Goal: Task Accomplishment & Management: Manage account settings

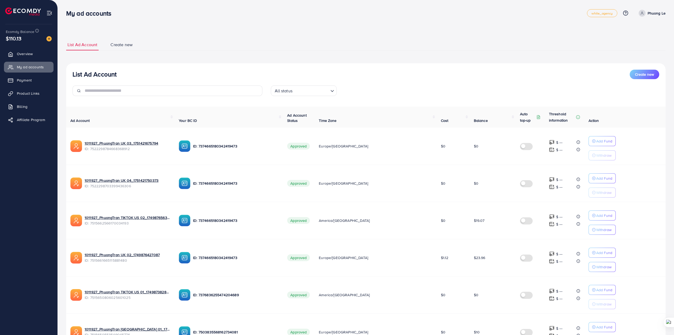
scroll to position [207, 0]
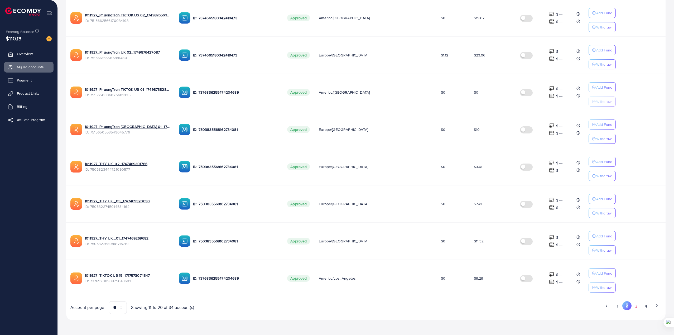
click at [634, 305] on button "3" at bounding box center [635, 306] width 9 height 10
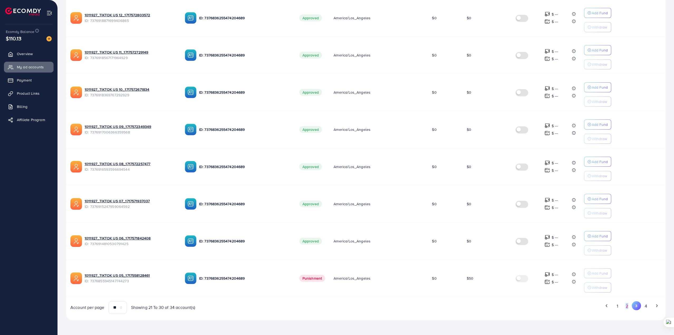
click at [628, 307] on button "2" at bounding box center [626, 306] width 9 height 10
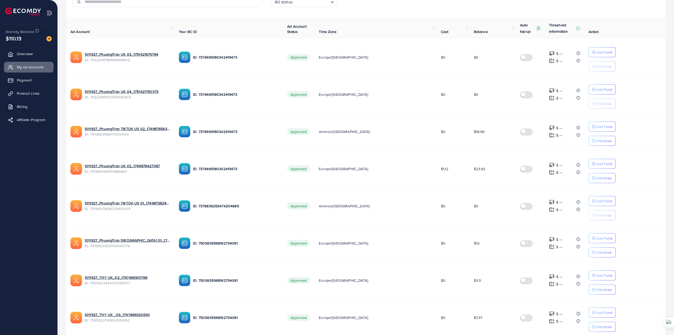
scroll to position [101, 0]
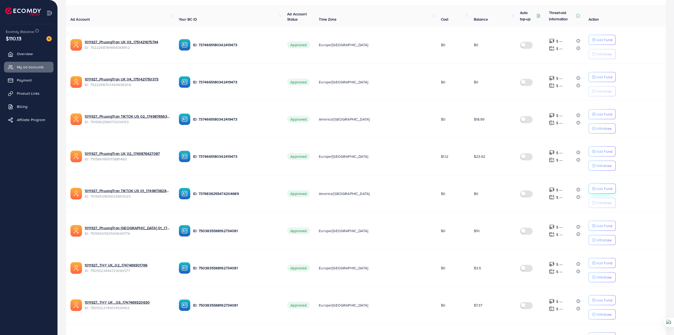
click at [600, 192] on p "Add Fund" at bounding box center [604, 188] width 16 height 6
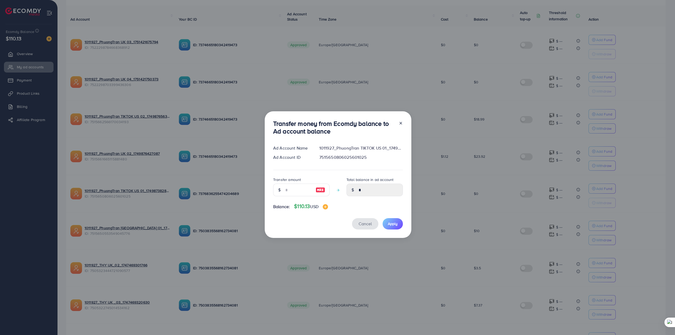
click at [359, 224] on span "Cancel" at bounding box center [364, 224] width 13 height 6
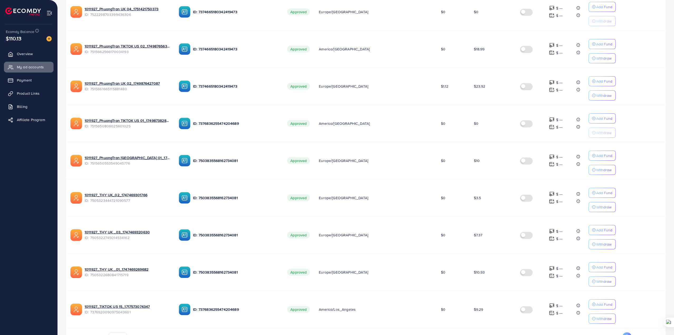
scroll to position [207, 0]
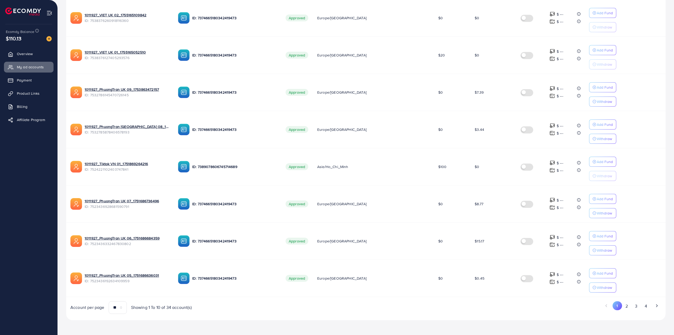
scroll to position [207, 0]
click at [625, 306] on button "2" at bounding box center [626, 306] width 9 height 10
click at [636, 308] on button "3" at bounding box center [635, 306] width 9 height 10
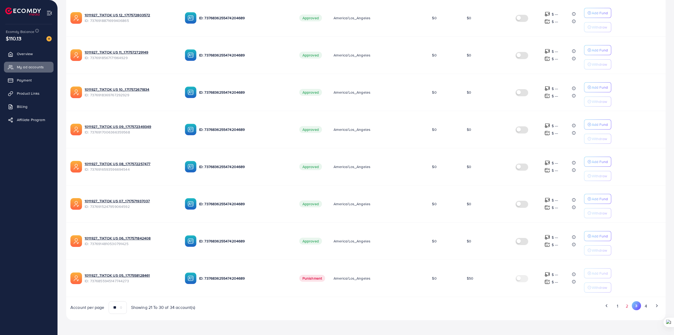
click at [626, 308] on button "2" at bounding box center [626, 306] width 9 height 10
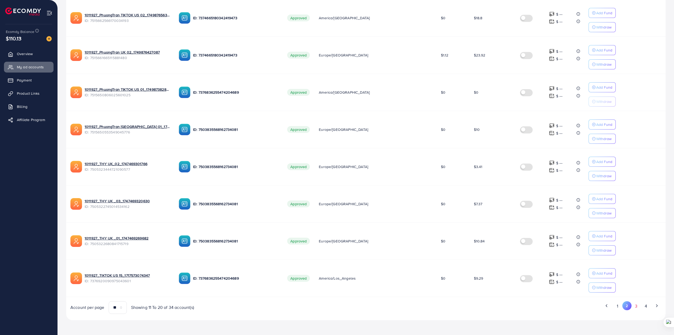
click at [636, 306] on button "3" at bounding box center [635, 306] width 9 height 10
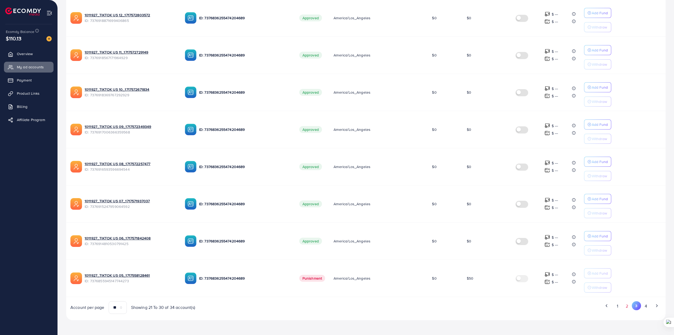
click at [626, 306] on button "2" at bounding box center [626, 306] width 9 height 10
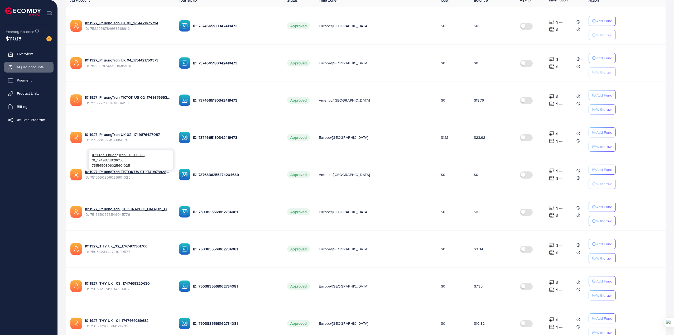
scroll to position [31, 0]
